Goal: Information Seeking & Learning: Learn about a topic

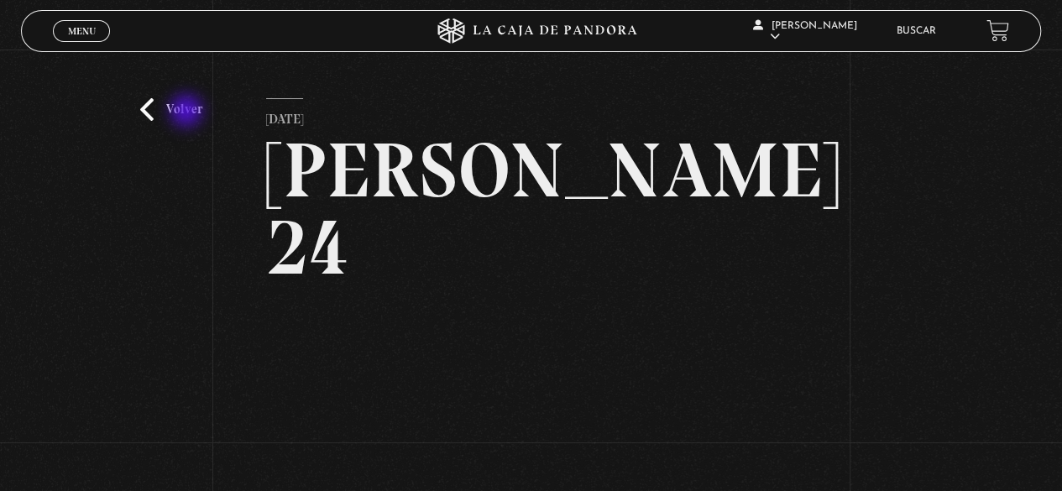
click at [188, 113] on link "Volver" at bounding box center [171, 109] width 62 height 23
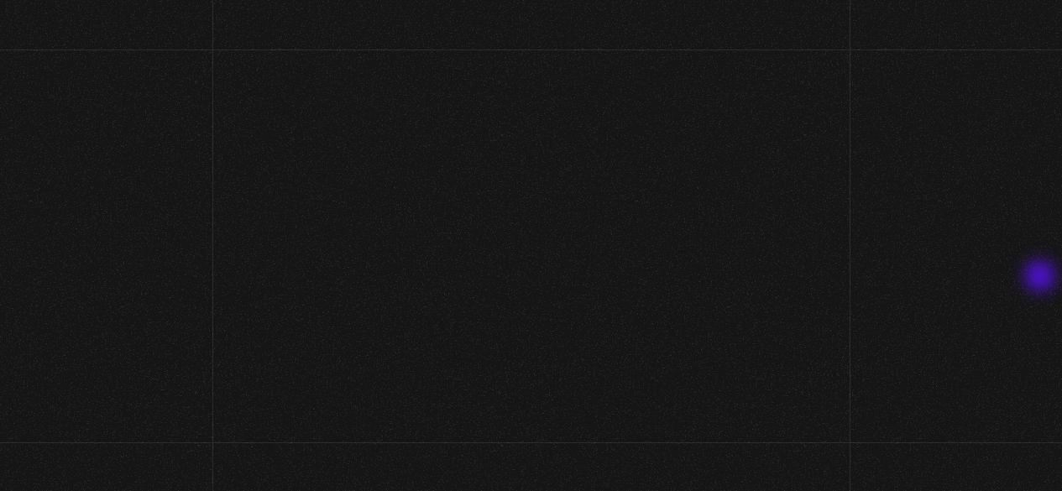
scroll to position [160, 0]
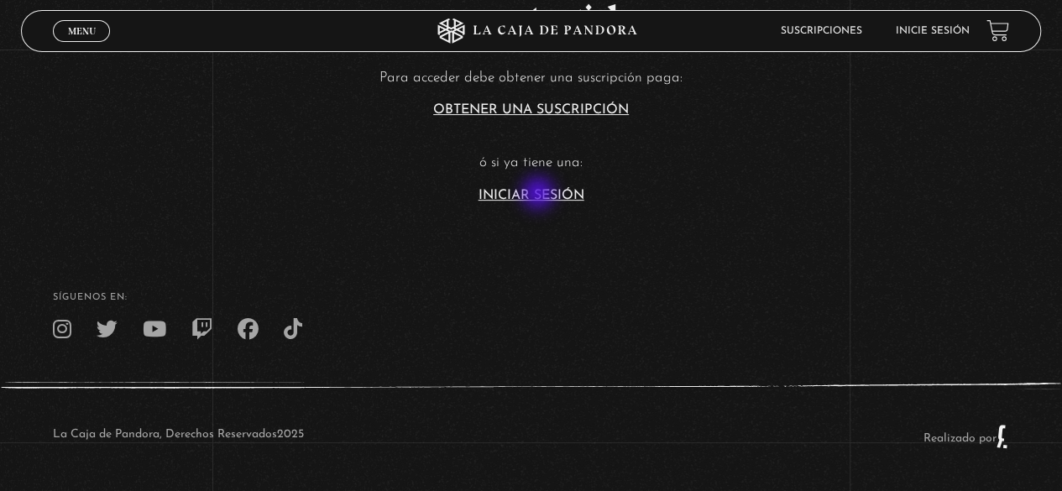
click at [539, 196] on link "Iniciar Sesión" at bounding box center [532, 195] width 106 height 13
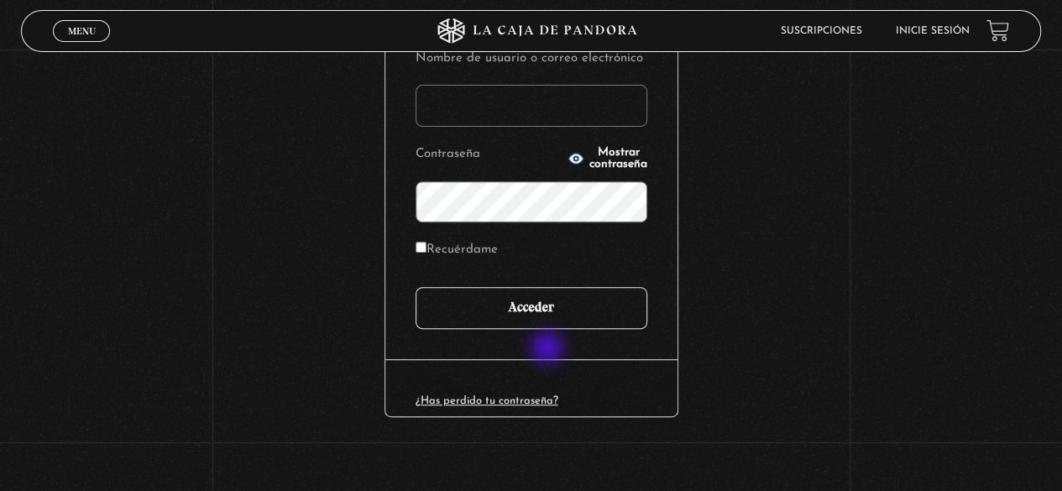
scroll to position [236, 0]
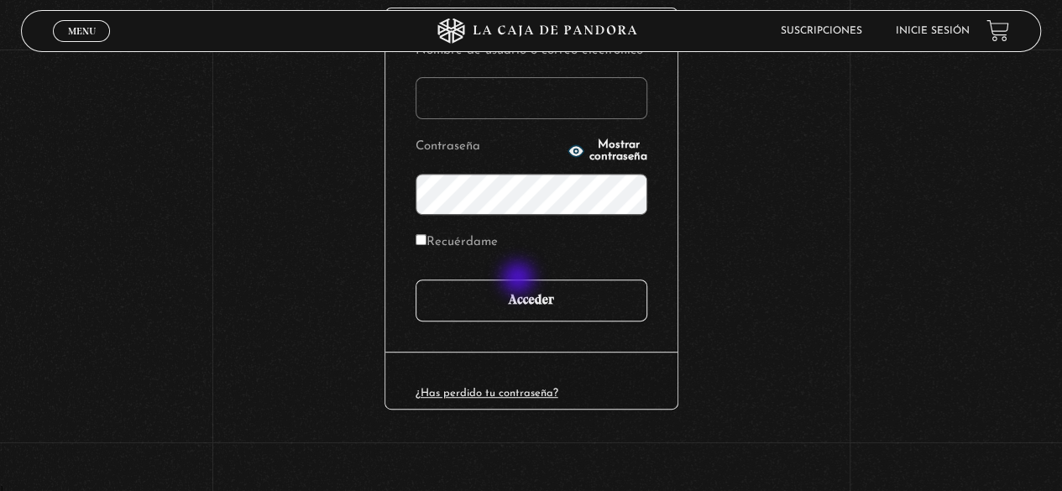
type input "[EMAIL_ADDRESS][DOMAIN_NAME]"
click at [523, 287] on input "Acceder" at bounding box center [532, 301] width 232 height 42
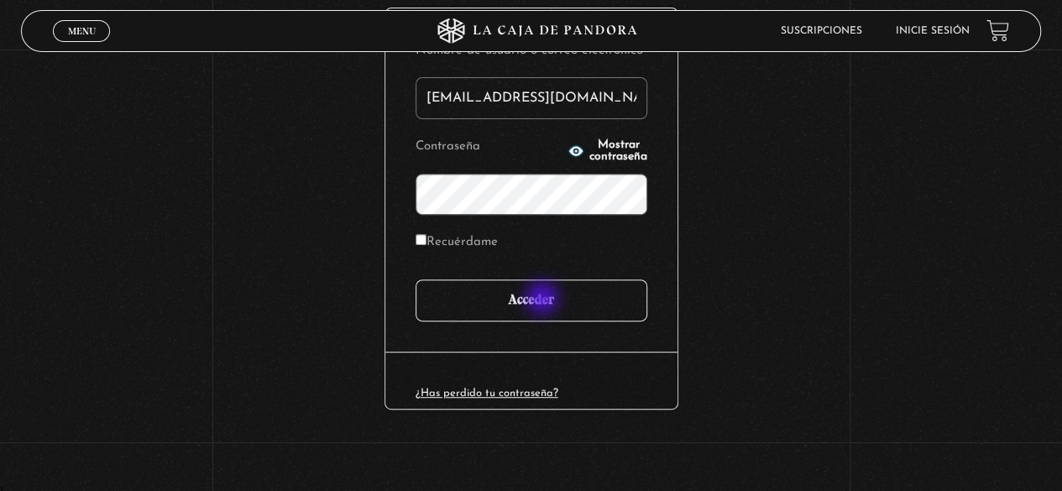
click at [544, 300] on input "Acceder" at bounding box center [532, 301] width 232 height 42
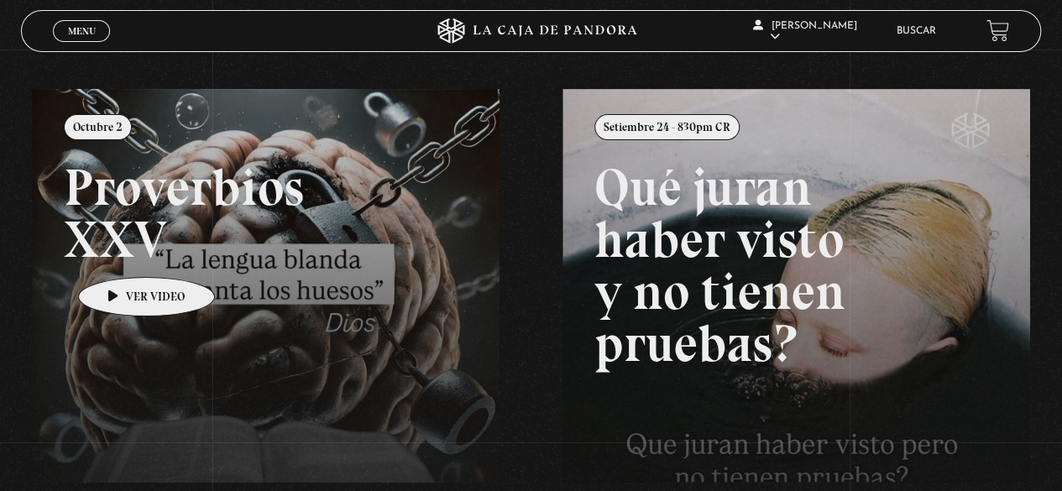
scroll to position [167, 0]
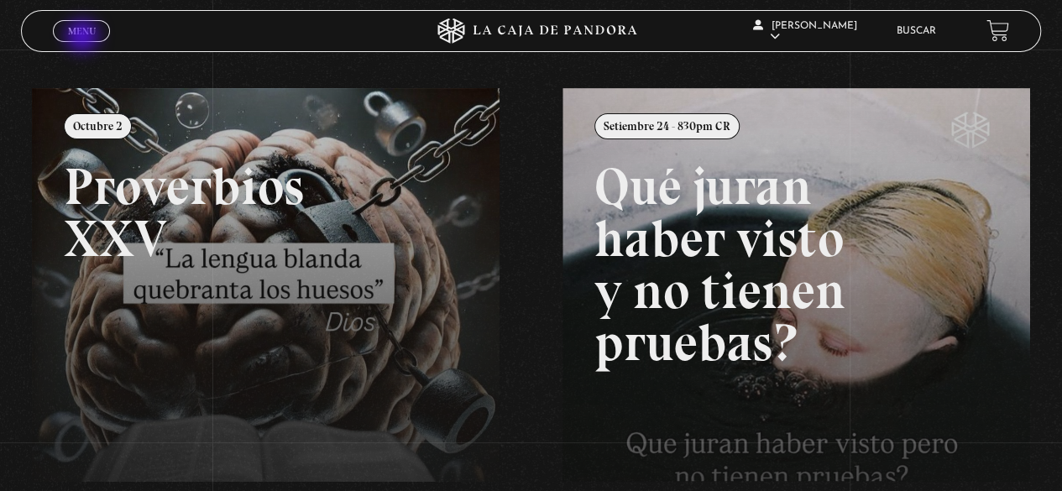
click at [84, 38] on link "Menu Cerrar" at bounding box center [81, 31] width 57 height 22
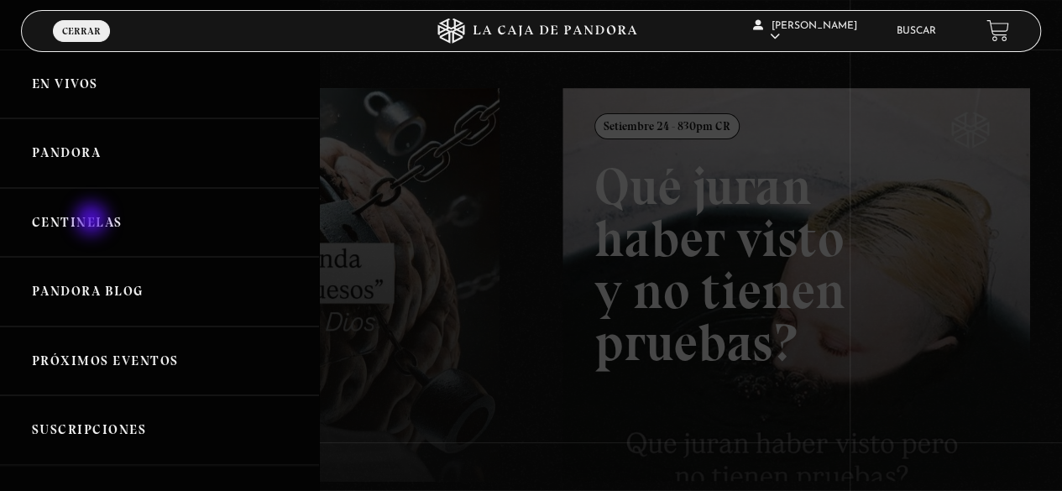
click at [94, 221] on link "Centinelas" at bounding box center [159, 223] width 319 height 70
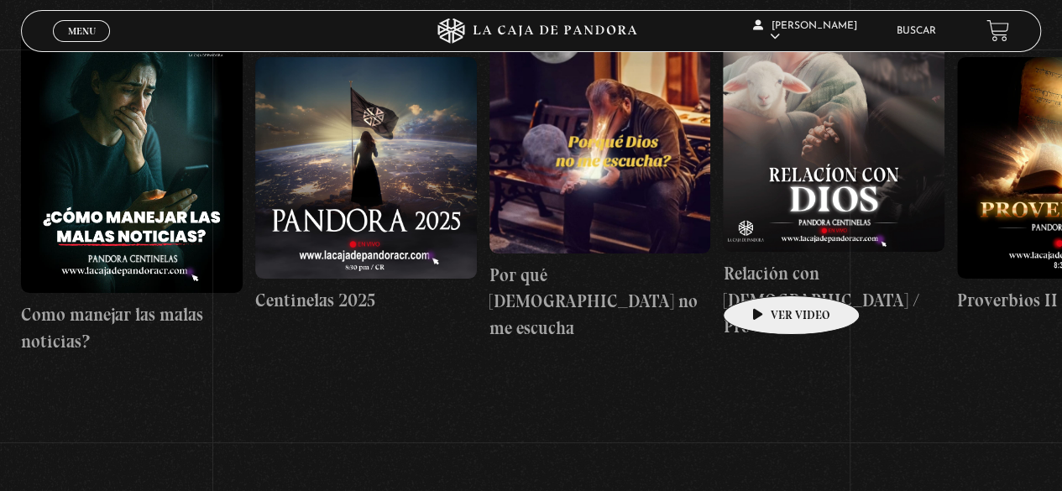
scroll to position [333, 0]
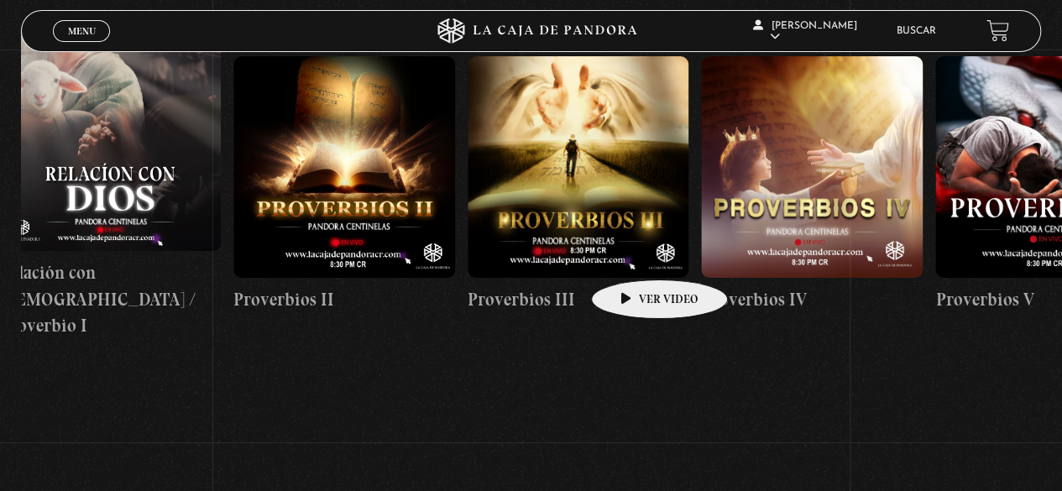
drag, startPoint x: 776, startPoint y: 253, endPoint x: 631, endPoint y: 255, distance: 144.5
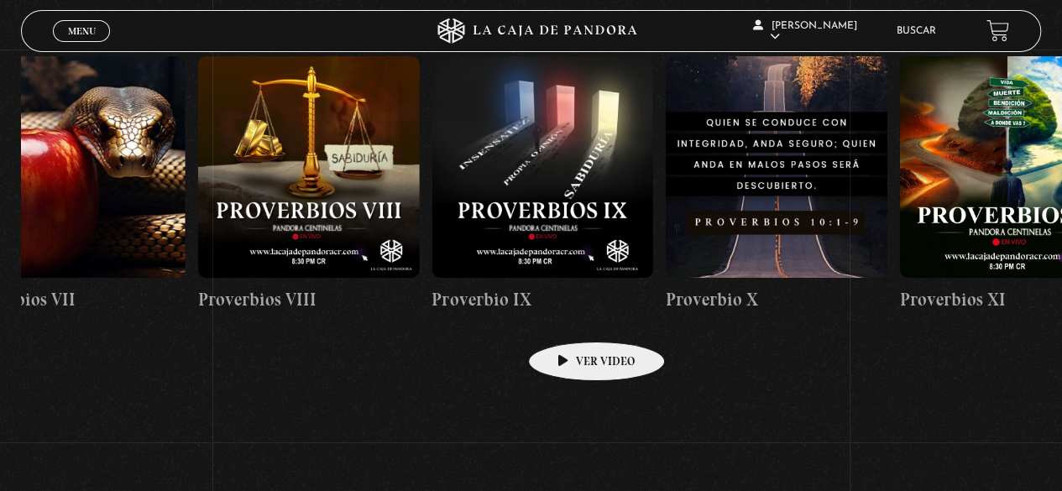
drag, startPoint x: 856, startPoint y: 310, endPoint x: 569, endPoint y: 317, distance: 286.4
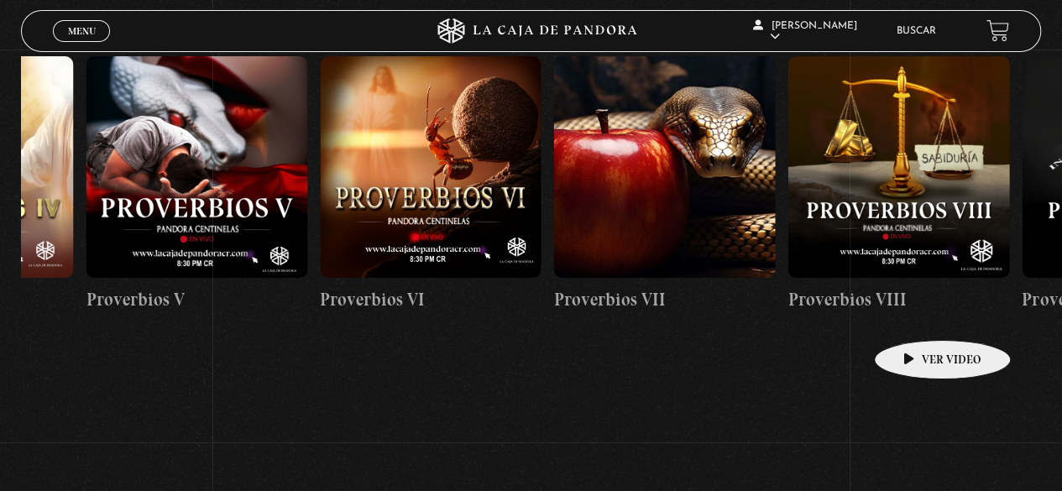
scroll to position [0, 1550]
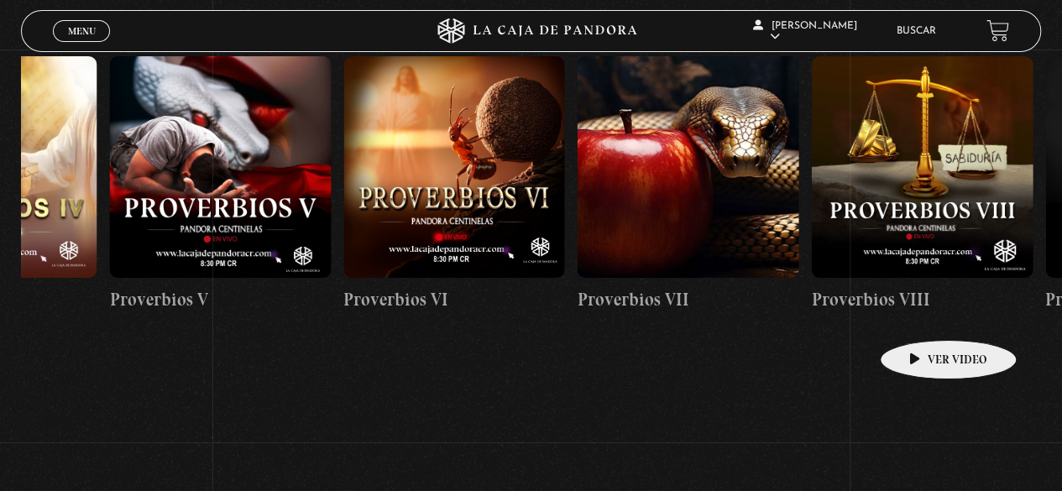
drag, startPoint x: 734, startPoint y: 312, endPoint x: 922, endPoint y: 315, distance: 188.1
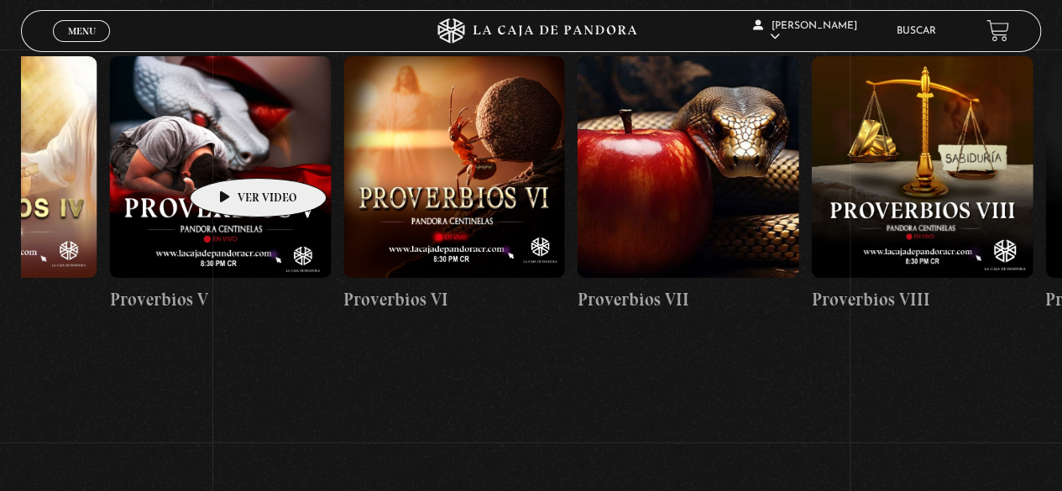
click at [232, 153] on figure at bounding box center [220, 167] width 222 height 222
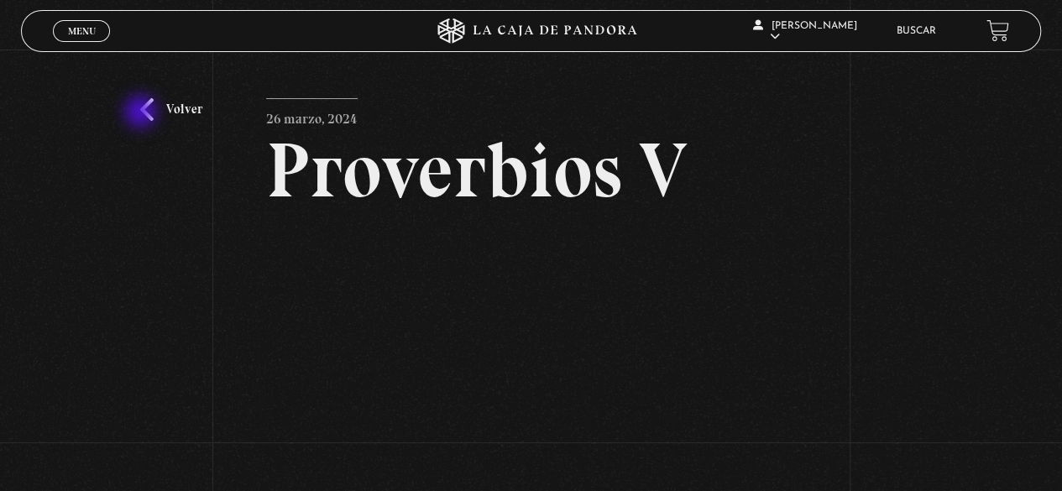
click at [144, 113] on link "Volver" at bounding box center [171, 109] width 62 height 23
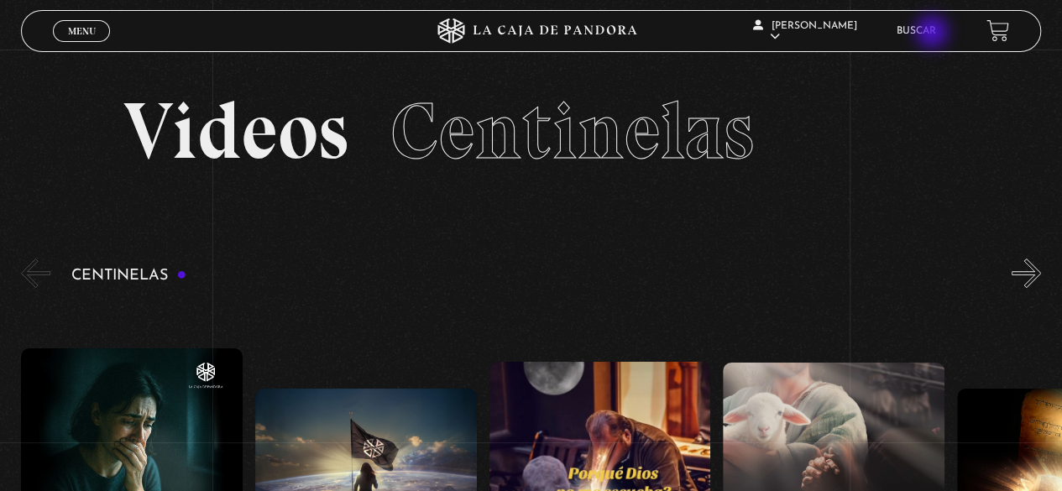
click at [934, 34] on link "Buscar" at bounding box center [916, 31] width 39 height 10
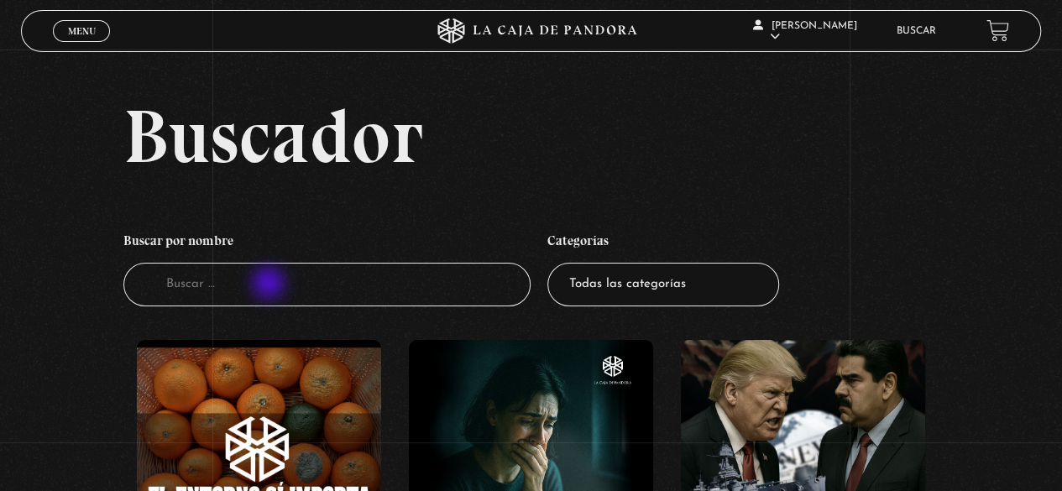
drag, startPoint x: 270, startPoint y: 285, endPoint x: 268, endPoint y: 273, distance: 12.0
click at [270, 286] on input "Buscador" at bounding box center [327, 285] width 408 height 45
type input "registros aca"
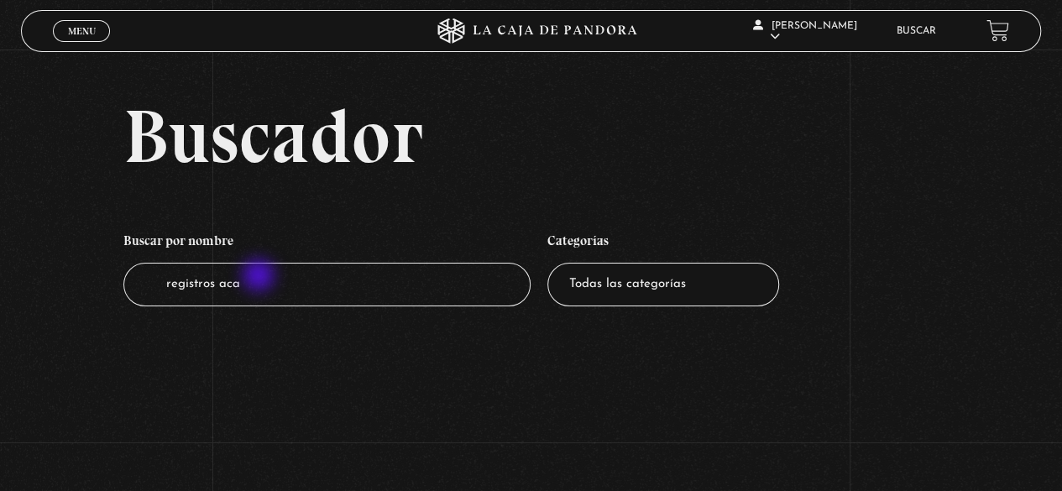
drag, startPoint x: 260, startPoint y: 277, endPoint x: 271, endPoint y: 282, distance: 12.0
click at [261, 277] on input "registros aca" at bounding box center [327, 285] width 408 height 45
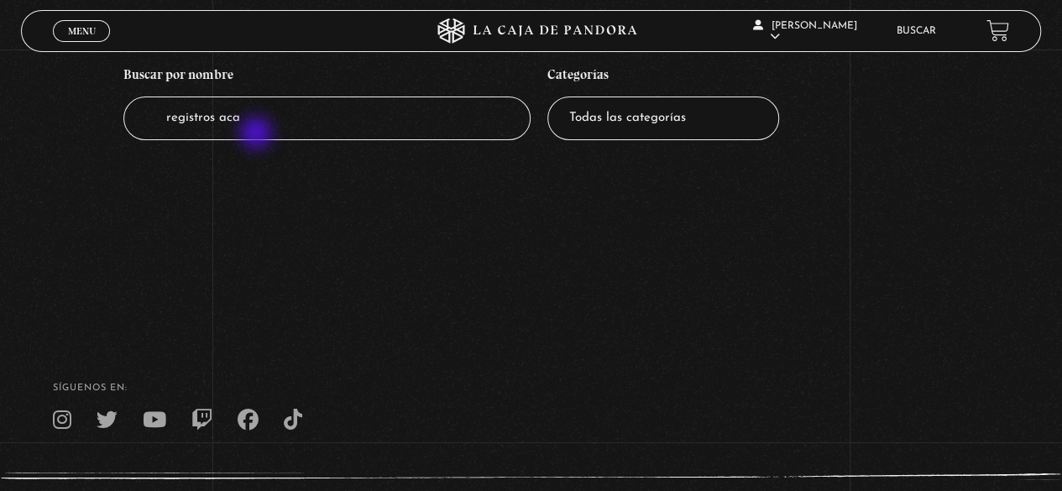
scroll to position [166, 0]
drag, startPoint x: 244, startPoint y: 119, endPoint x: 134, endPoint y: 125, distance: 111.0
click at [134, 125] on input "registros aca" at bounding box center [327, 119] width 408 height 45
click at [74, 40] on span "Cerrar" at bounding box center [81, 45] width 39 height 12
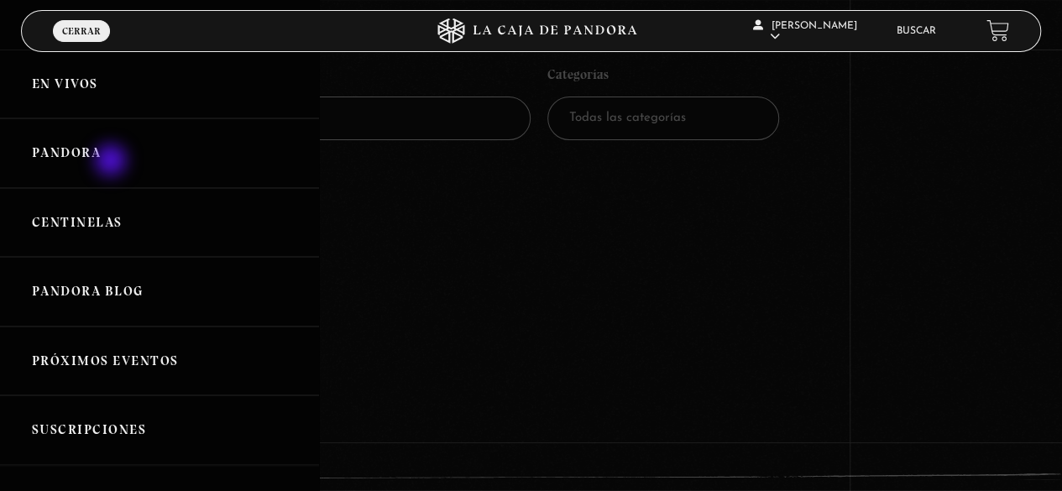
click at [113, 162] on link "Pandora" at bounding box center [159, 153] width 319 height 70
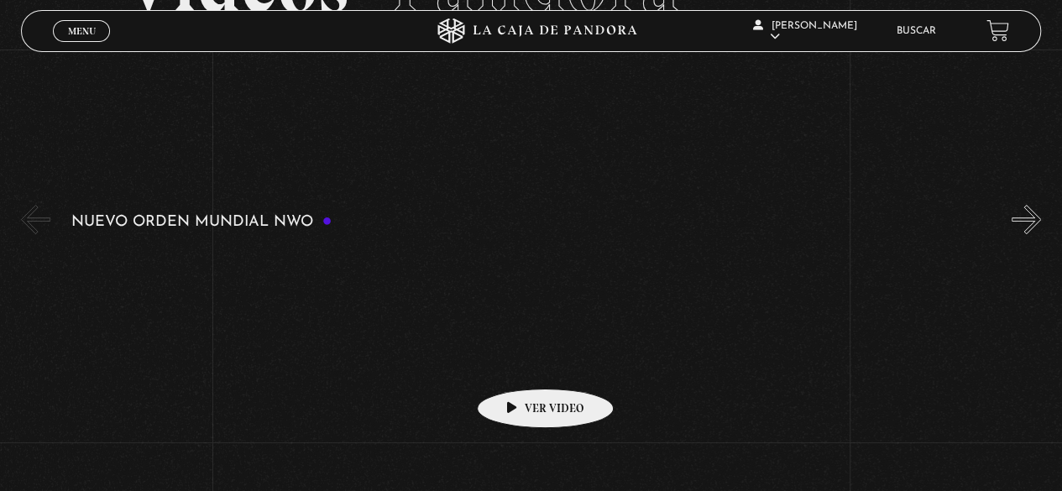
scroll to position [168, 0]
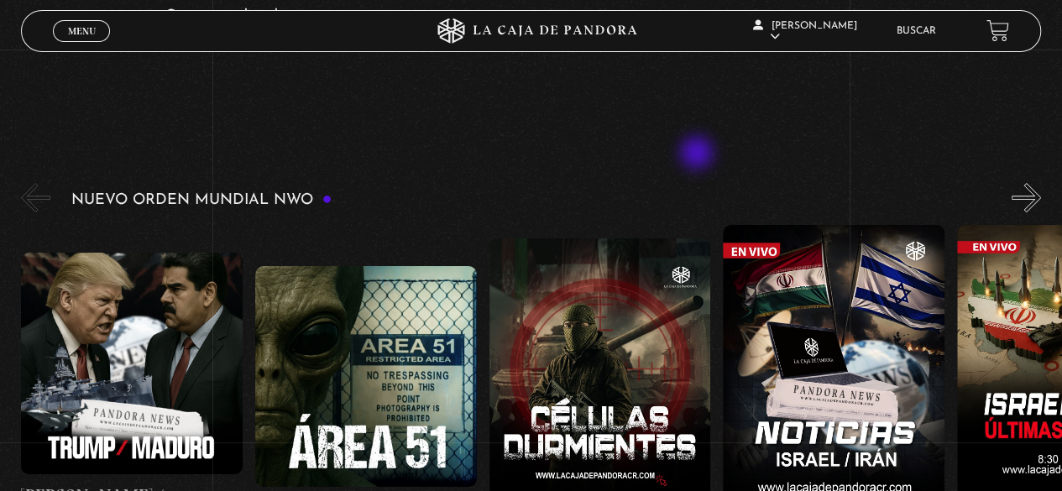
click at [934, 34] on link "Buscar" at bounding box center [916, 31] width 39 height 10
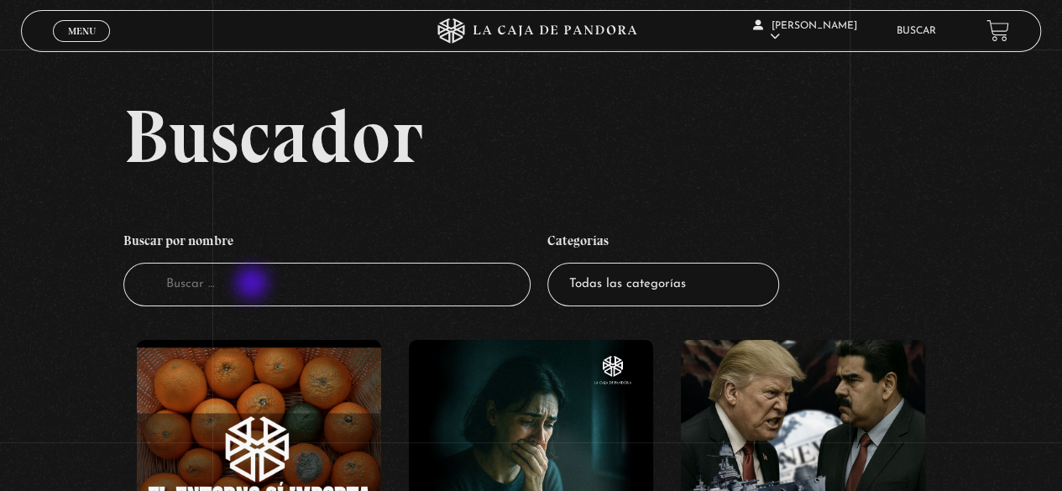
click at [254, 285] on input "Buscador" at bounding box center [327, 285] width 408 height 45
paste input "registros aca"
type input "registros aca"
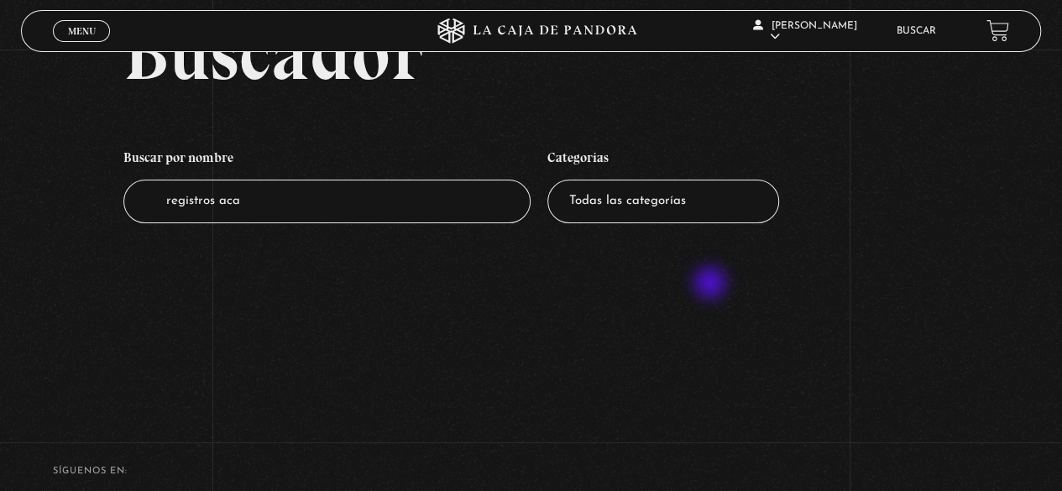
scroll to position [84, 0]
click at [293, 217] on input "registros aca" at bounding box center [327, 201] width 408 height 45
drag, startPoint x: 292, startPoint y: 203, endPoint x: 50, endPoint y: 201, distance: 241.9
click at [52, 201] on div "Buscador Buscar por nombre Buscador registros aca Categorías Todas las categorí…" at bounding box center [531, 135] width 1062 height 242
type input "regis"
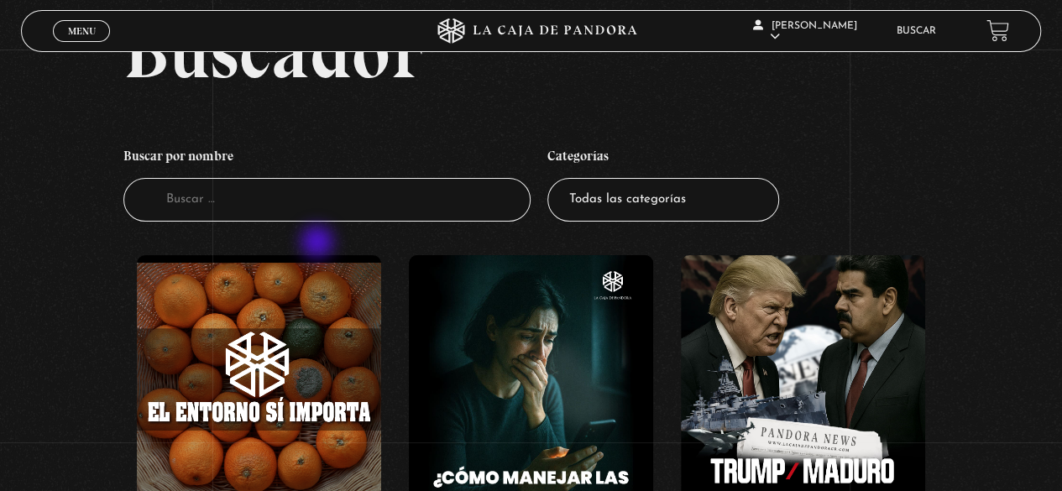
scroll to position [84, 0]
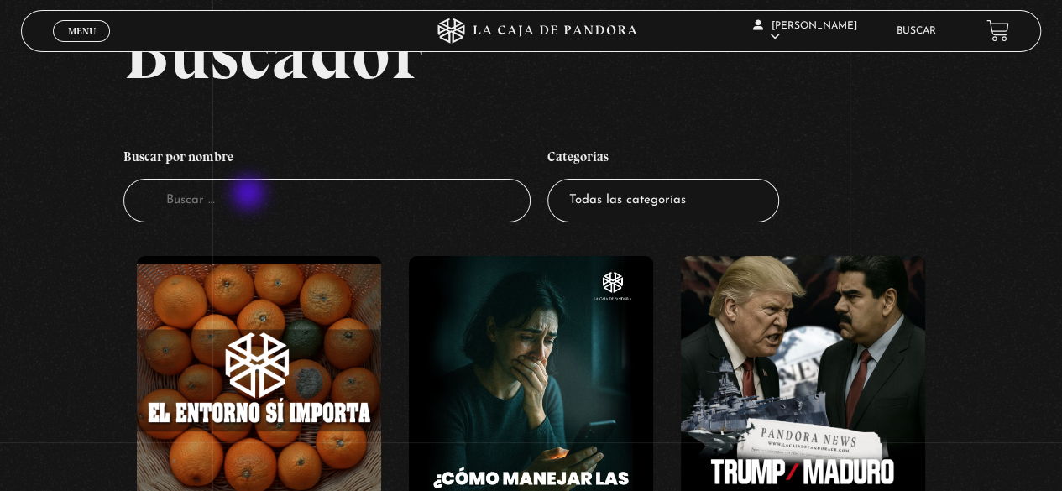
click at [249, 195] on input "Buscador" at bounding box center [327, 201] width 408 height 45
type input "registros"
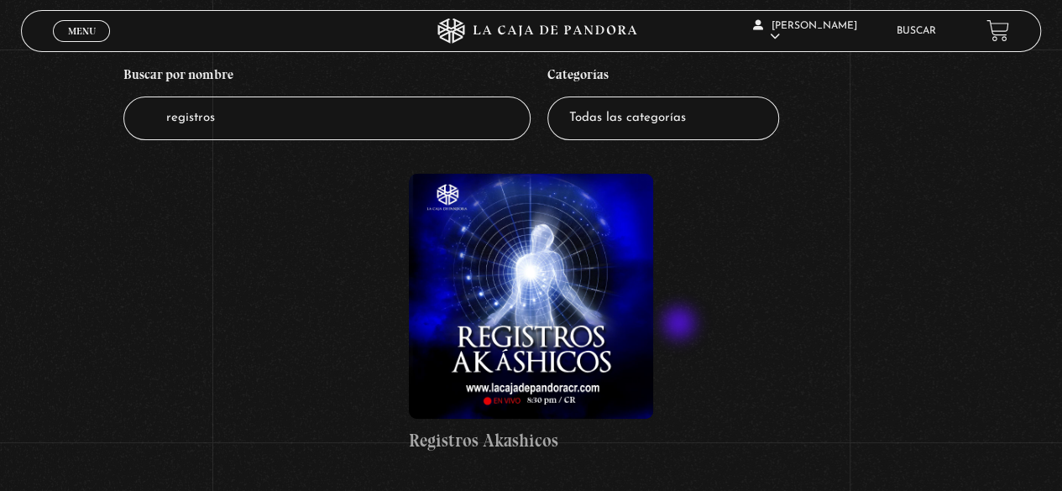
scroll to position [166, 0]
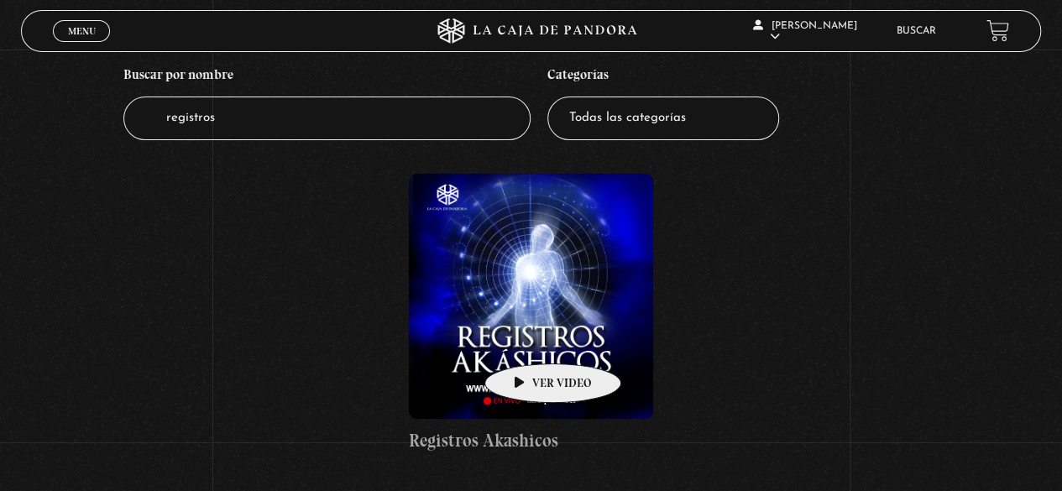
click at [527, 338] on figure at bounding box center [531, 296] width 244 height 244
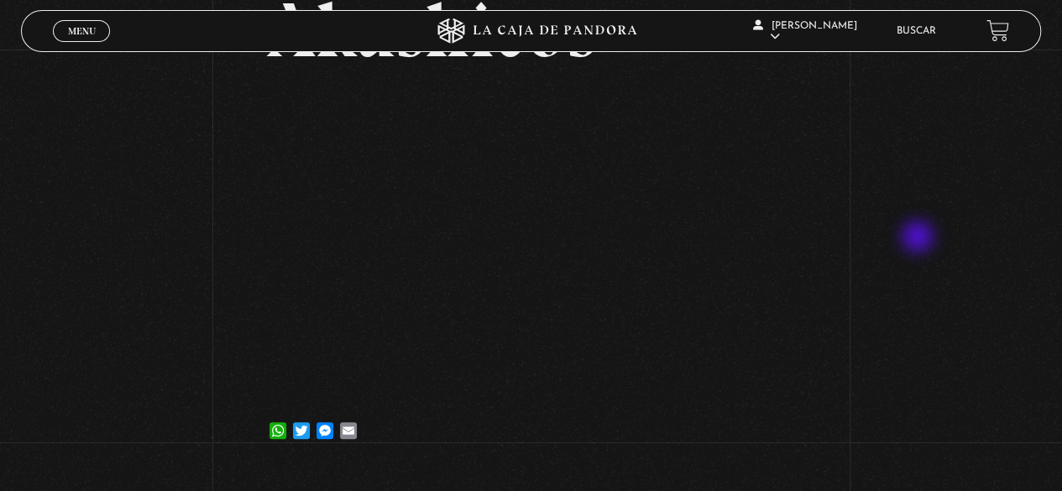
scroll to position [218, 0]
drag, startPoint x: 22, startPoint y: 296, endPoint x: 70, endPoint y: 314, distance: 51.0
click at [24, 297] on div "Volver 19 marzo, 2024 Registros Akashicos WhatsApp Twitter Messenger Email" at bounding box center [531, 150] width 1062 height 638
